Goal: Task Accomplishment & Management: Manage account settings

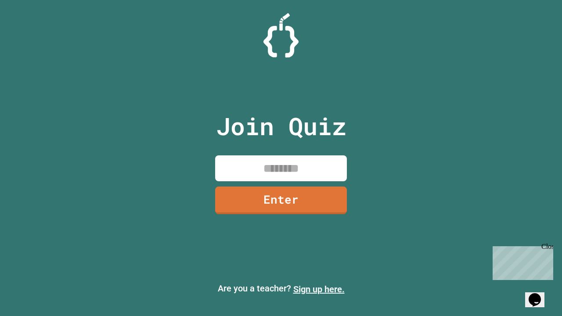
click at [319, 289] on link "Sign up here." at bounding box center [318, 289] width 51 height 11
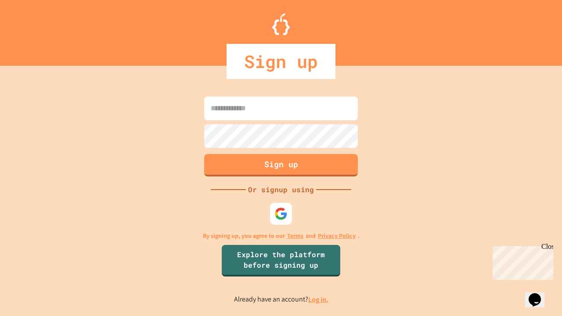
click at [319, 300] on link "Log in." at bounding box center [318, 299] width 20 height 9
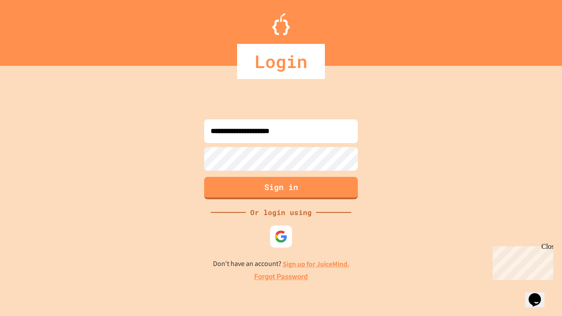
type input "**********"
